Goal: Task Accomplishment & Management: Complete application form

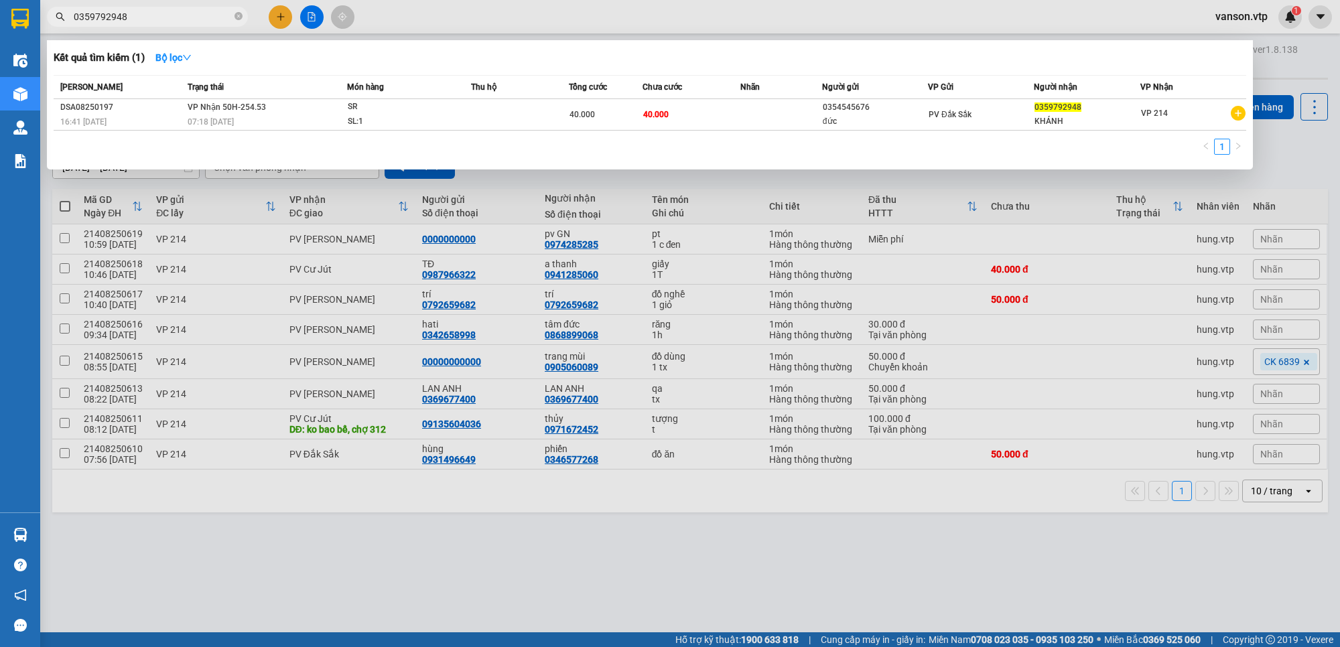
click at [163, 17] on input "0359792948" at bounding box center [153, 16] width 158 height 15
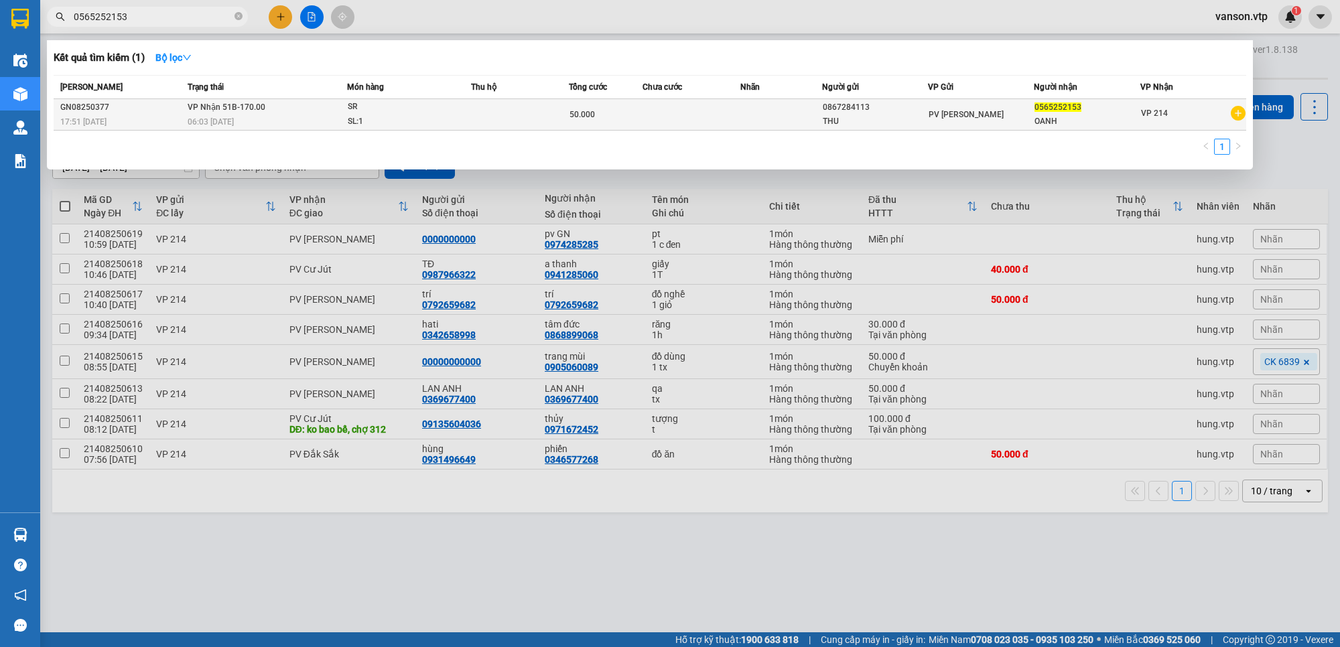
type input "0565252153"
click at [718, 111] on td at bounding box center [692, 114] width 98 height 31
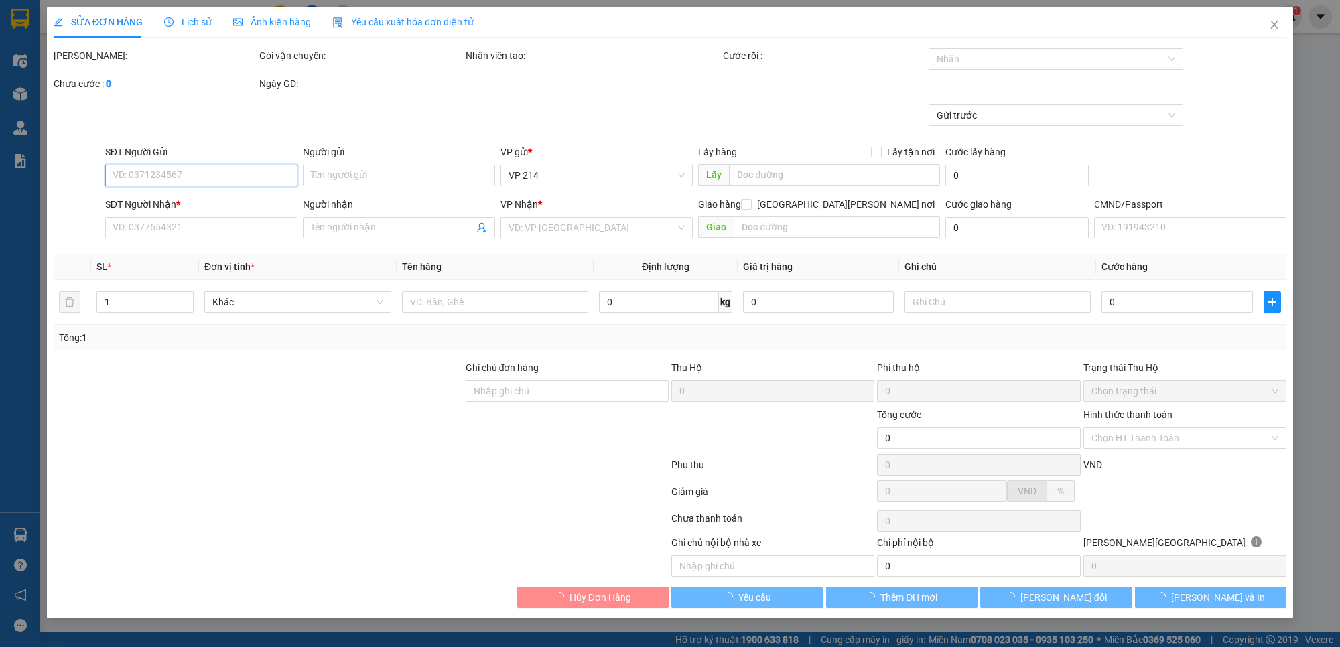
type input "0867284113"
type input "THU"
type input "0565252153"
type input "OANH"
type input "50.000"
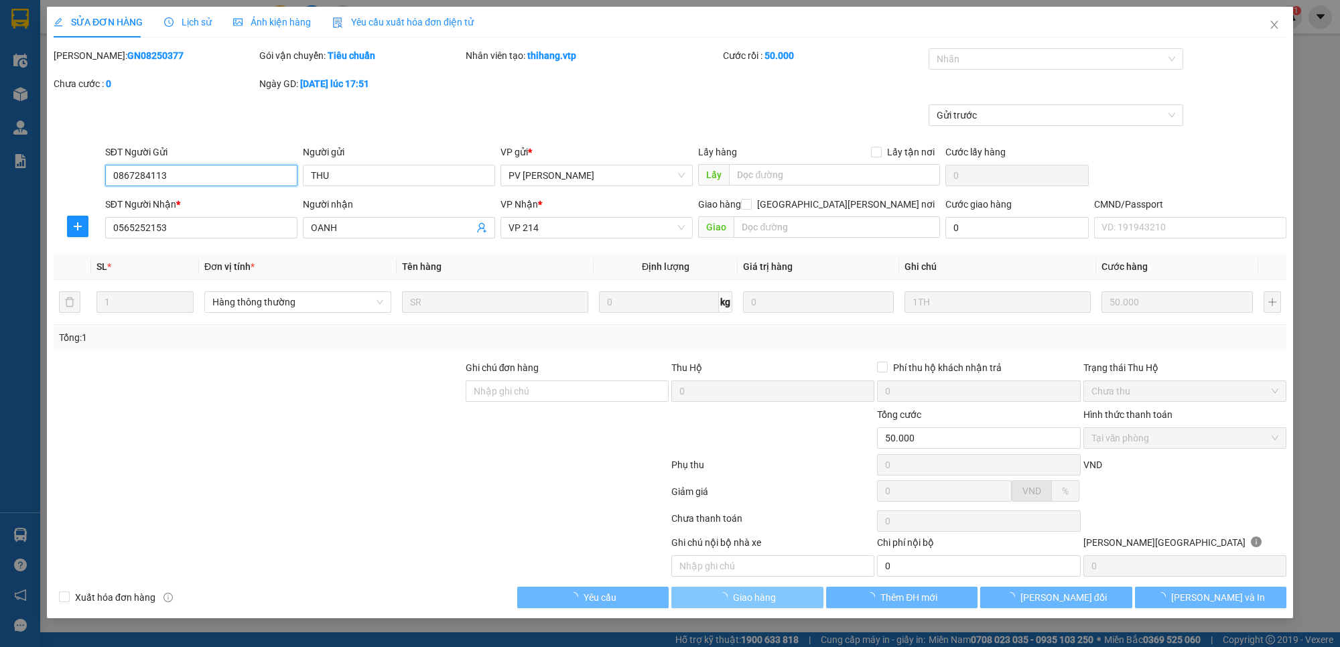
type input "2.500"
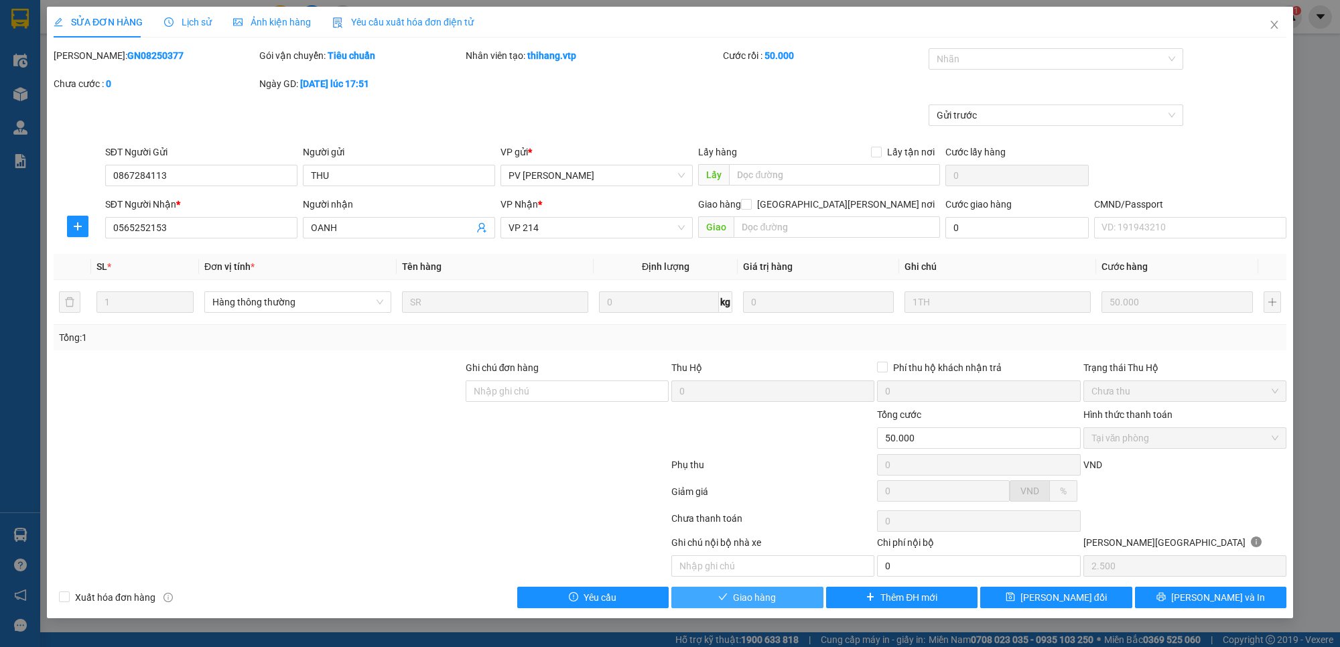
click at [786, 601] on button "Giao hàng" at bounding box center [747, 597] width 152 height 21
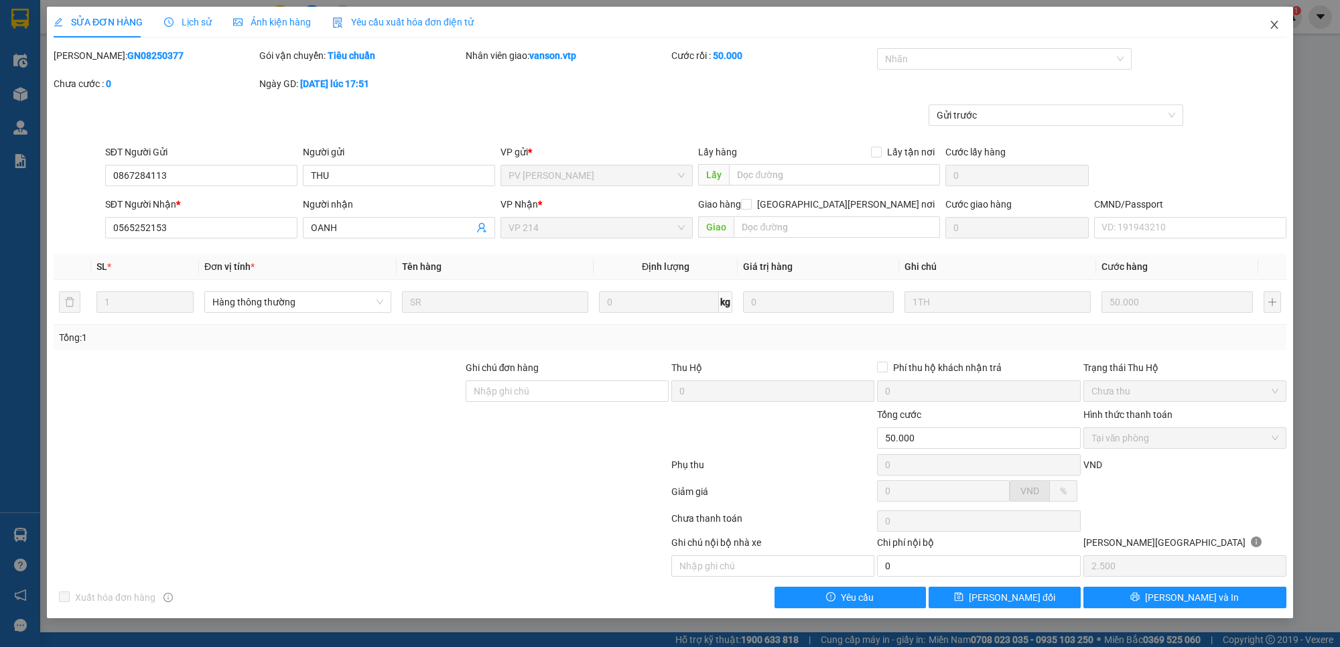
click at [1271, 28] on icon "close" at bounding box center [1273, 25] width 7 height 8
